Goal: Information Seeking & Learning: Learn about a topic

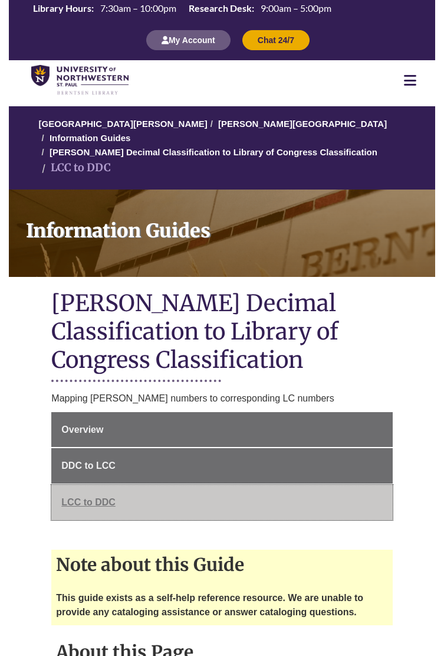
click at [109, 497] on span "LCC to DDC" at bounding box center [88, 502] width 54 height 10
click at [81, 484] on link "LCC to DDC" at bounding box center [221, 501] width 341 height 35
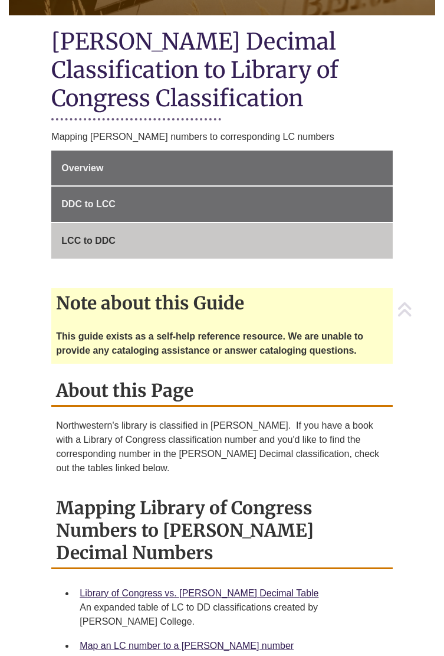
scroll to position [295, 0]
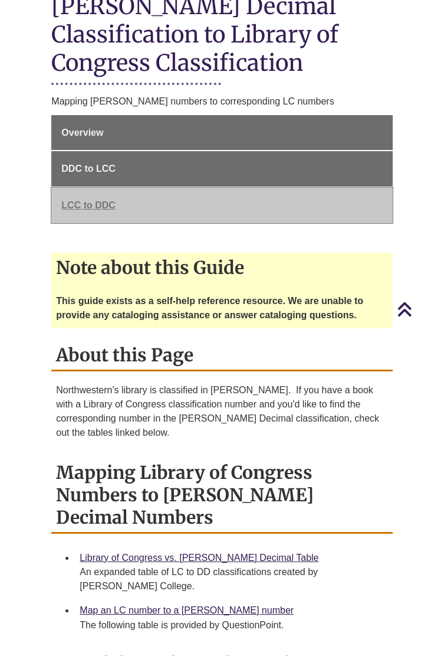
click at [106, 200] on span "LCC to DDC" at bounding box center [88, 205] width 54 height 10
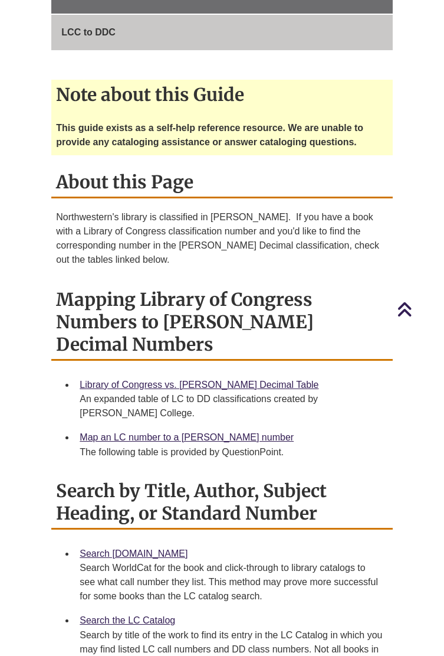
scroll to position [531, 0]
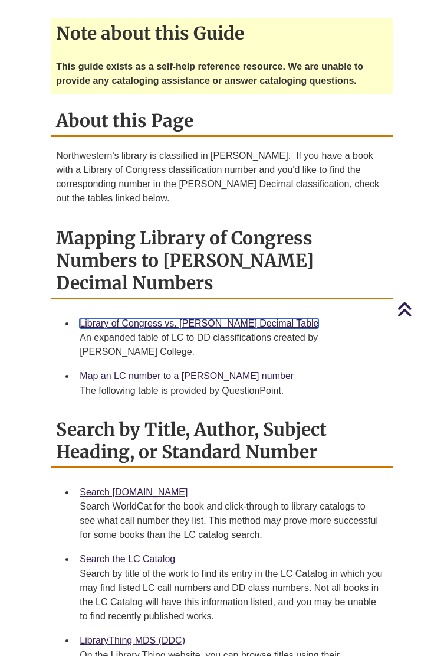
click at [201, 318] on link "Library of Congress vs. [PERSON_NAME] Decimal Table" at bounding box center [199, 323] width 239 height 10
click at [207, 318] on link "Library of Congress vs. [PERSON_NAME] Decimal Table" at bounding box center [199, 323] width 239 height 10
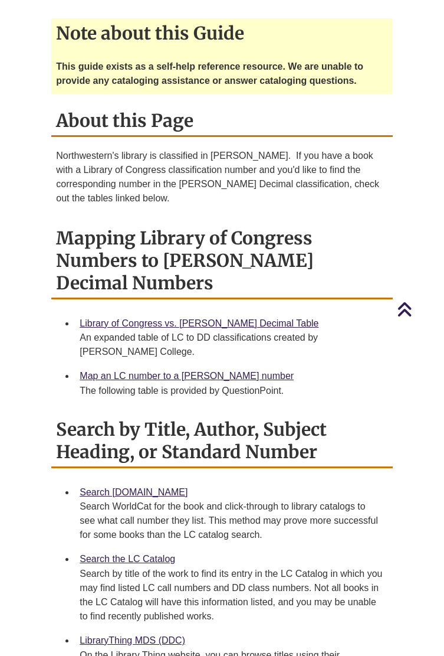
drag, startPoint x: 297, startPoint y: 254, endPoint x: 76, endPoint y: 263, distance: 220.9
click at [76, 311] on li "Library of Congress vs. Dewey Decimal Table An expanded table of LC to DD class…" at bounding box center [231, 337] width 313 height 53
copy link "Library of Congress vs. Dewey Decimal Table"
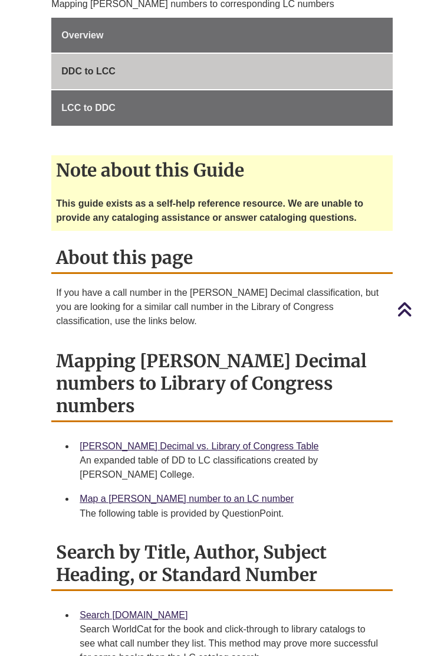
scroll to position [413, 0]
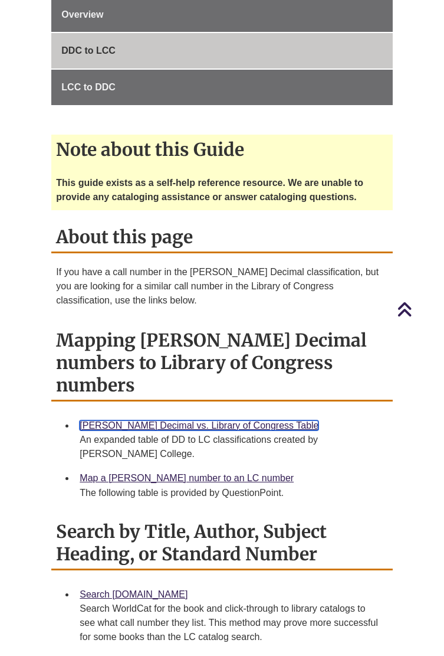
click at [227, 420] on link "[PERSON_NAME] Decimal vs. Library of Congress Table" at bounding box center [199, 425] width 239 height 10
